Goal: Task Accomplishment & Management: Use online tool/utility

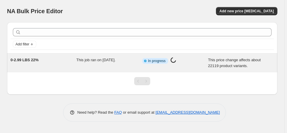
click at [34, 61] on span "0-2.99 LBS 22%" at bounding box center [25, 60] width 28 height 4
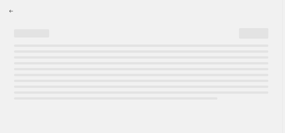
select select "margin"
select select "no_change"
select select "not_equal"
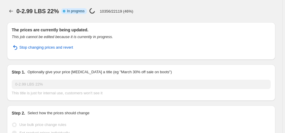
select select "vendor"
select select "collection"
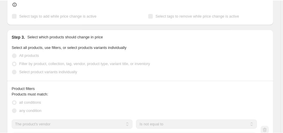
scroll to position [398, 0]
